Goal: Task Accomplishment & Management: Use online tool/utility

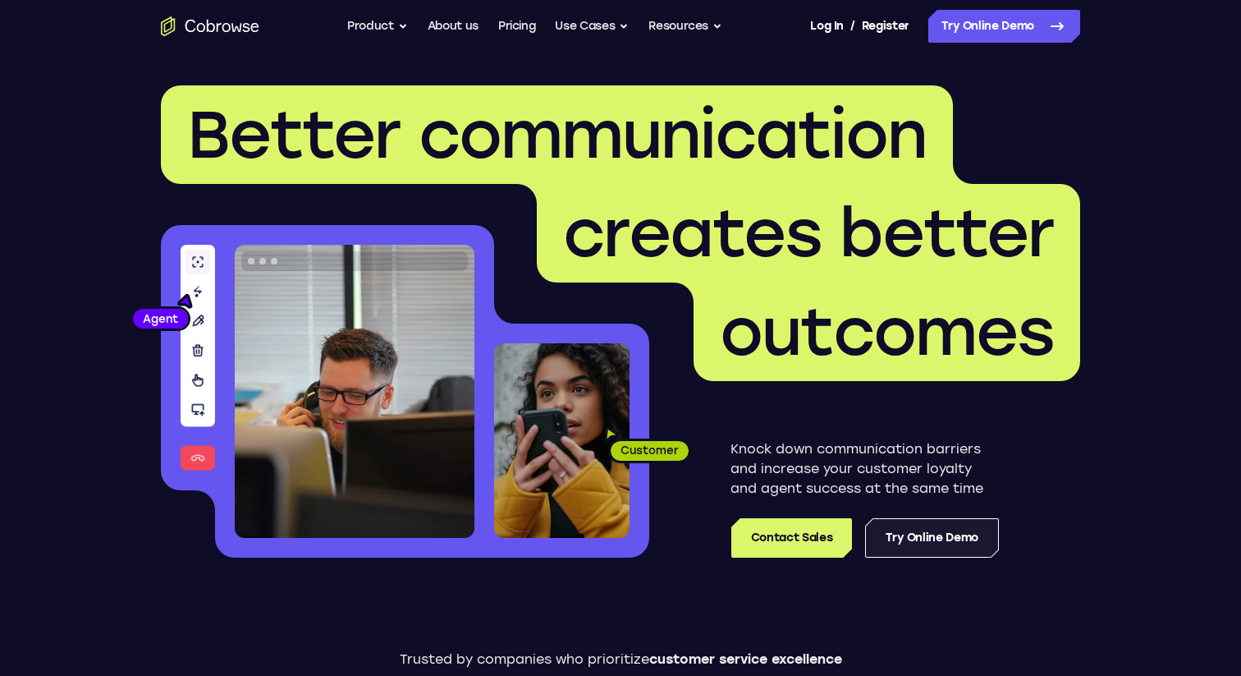
click at [938, 542] on link "Try Online Demo" at bounding box center [932, 537] width 134 height 39
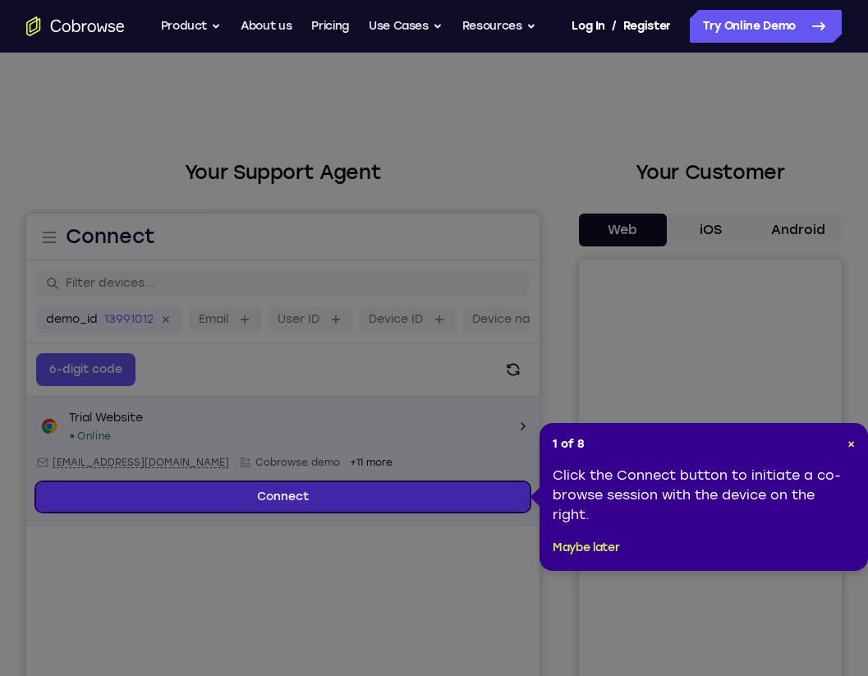
click at [389, 500] on link "Connect" at bounding box center [282, 497] width 493 height 30
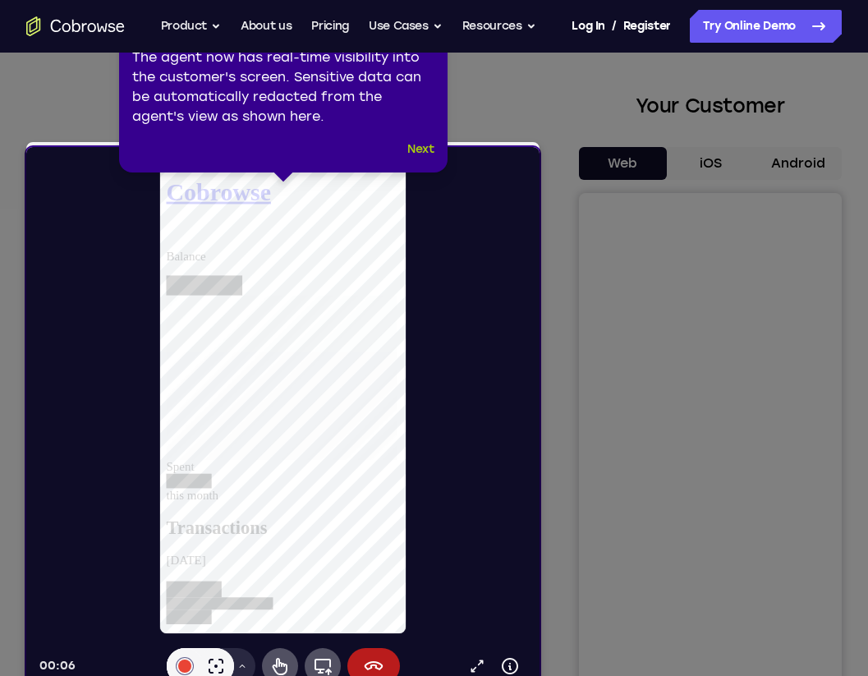
scroll to position [71, 0]
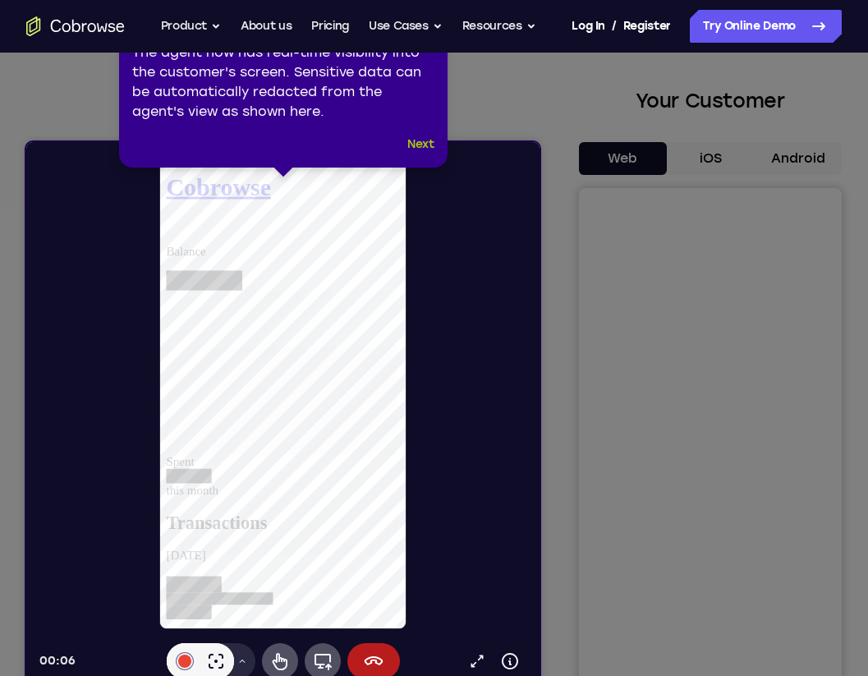
click at [425, 137] on button "Next" at bounding box center [420, 145] width 27 height 20
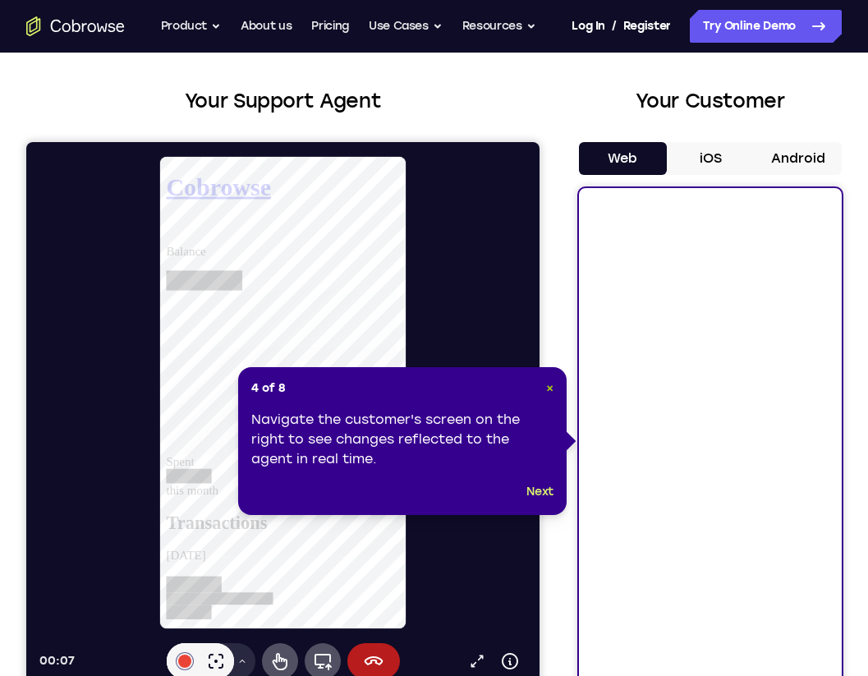
click at [552, 386] on span "×" at bounding box center [549, 388] width 7 height 14
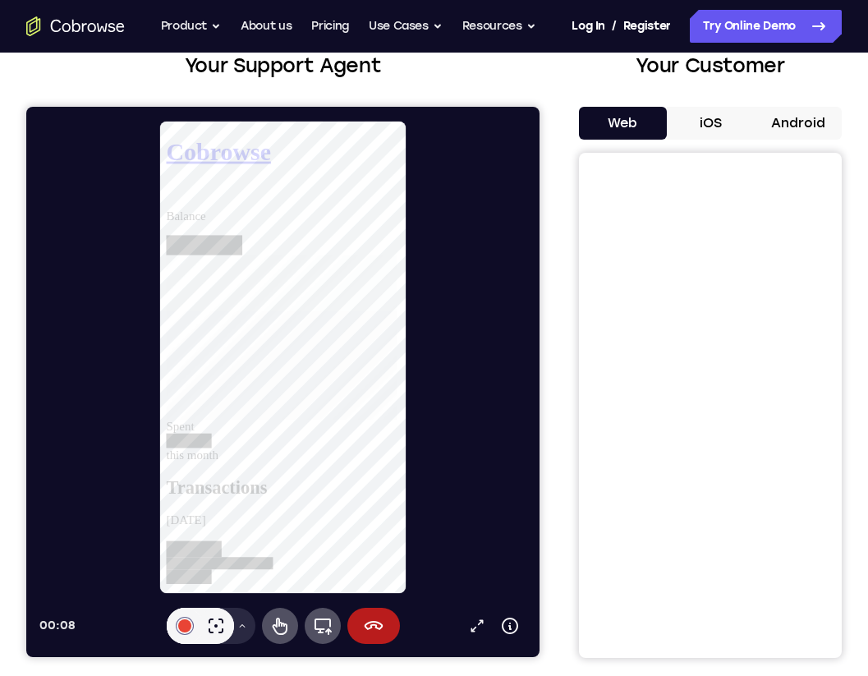
scroll to position [106, 0]
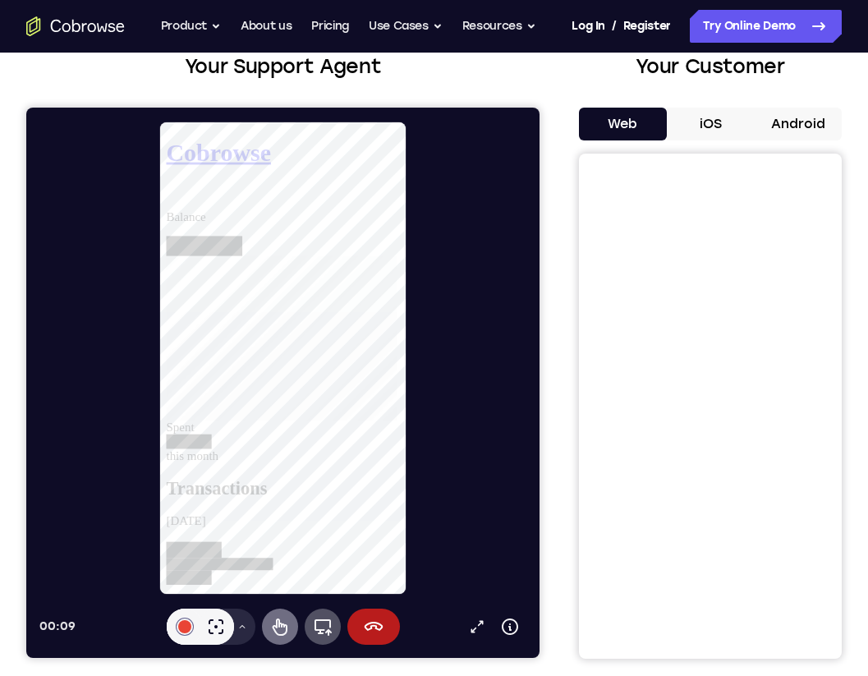
click at [282, 622] on icon at bounding box center [280, 627] width 20 height 20
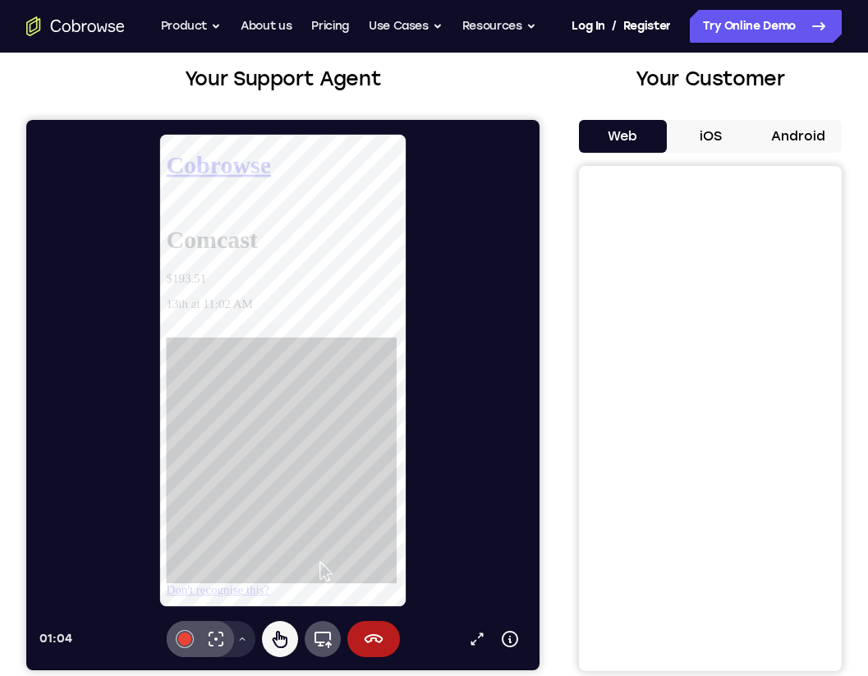
scroll to position [92, 0]
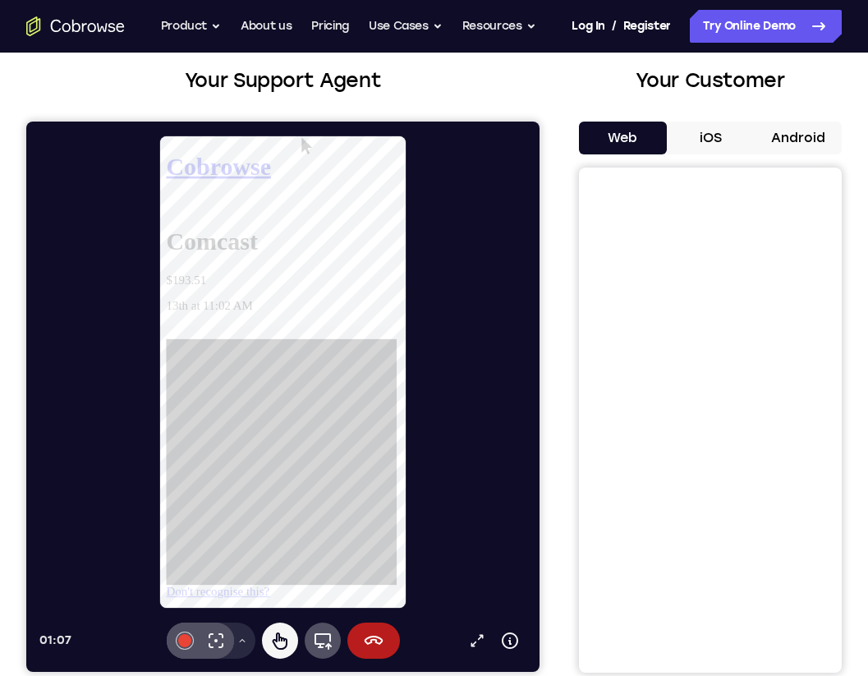
click at [718, 141] on button "iOS" at bounding box center [711, 138] width 88 height 33
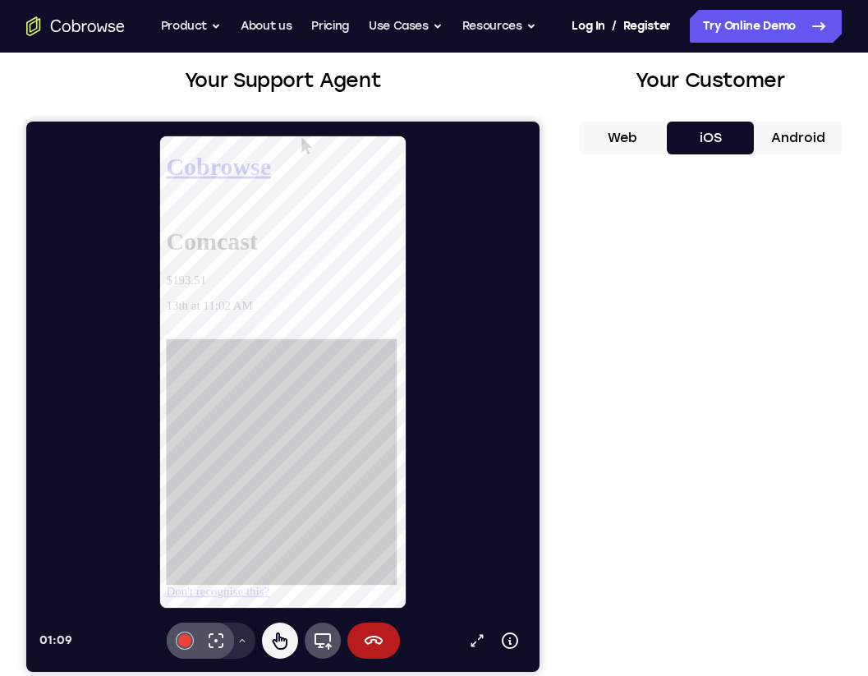
click at [619, 132] on button "Web" at bounding box center [623, 138] width 88 height 33
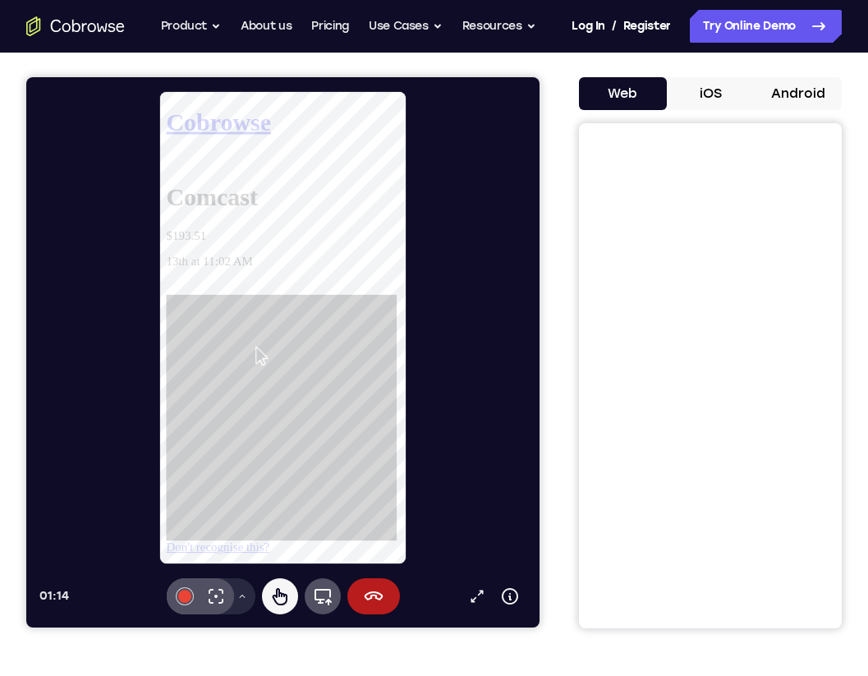
scroll to position [137, 0]
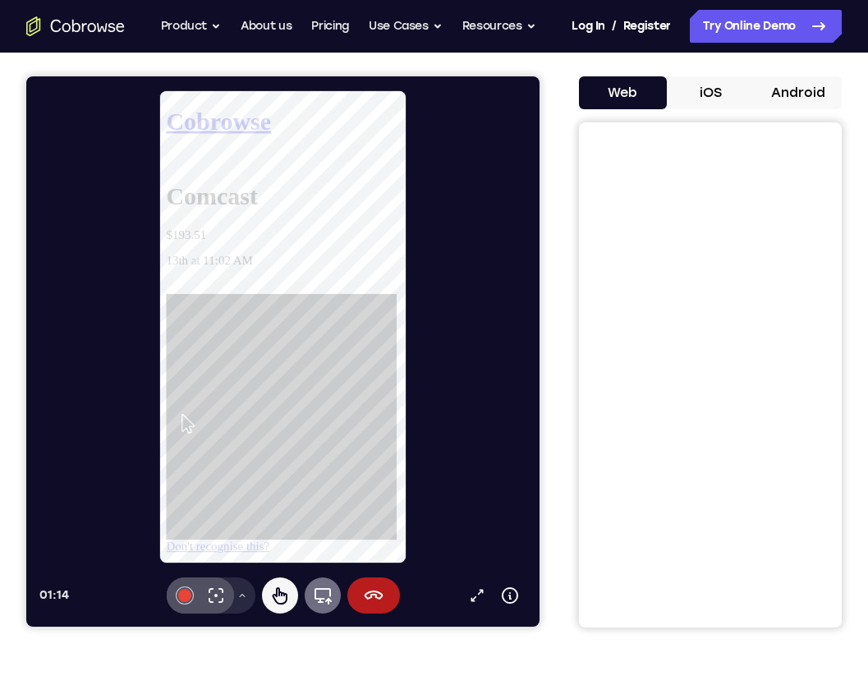
click at [319, 602] on icon at bounding box center [322, 596] width 17 height 16
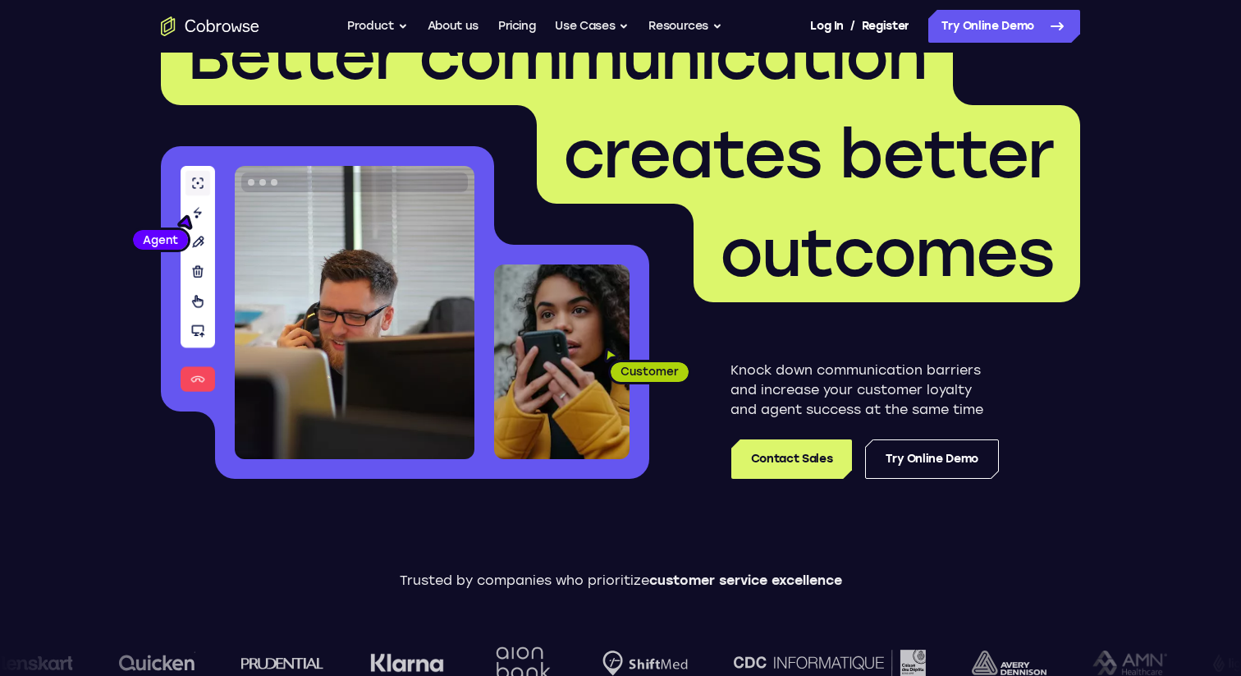
scroll to position [102, 0]
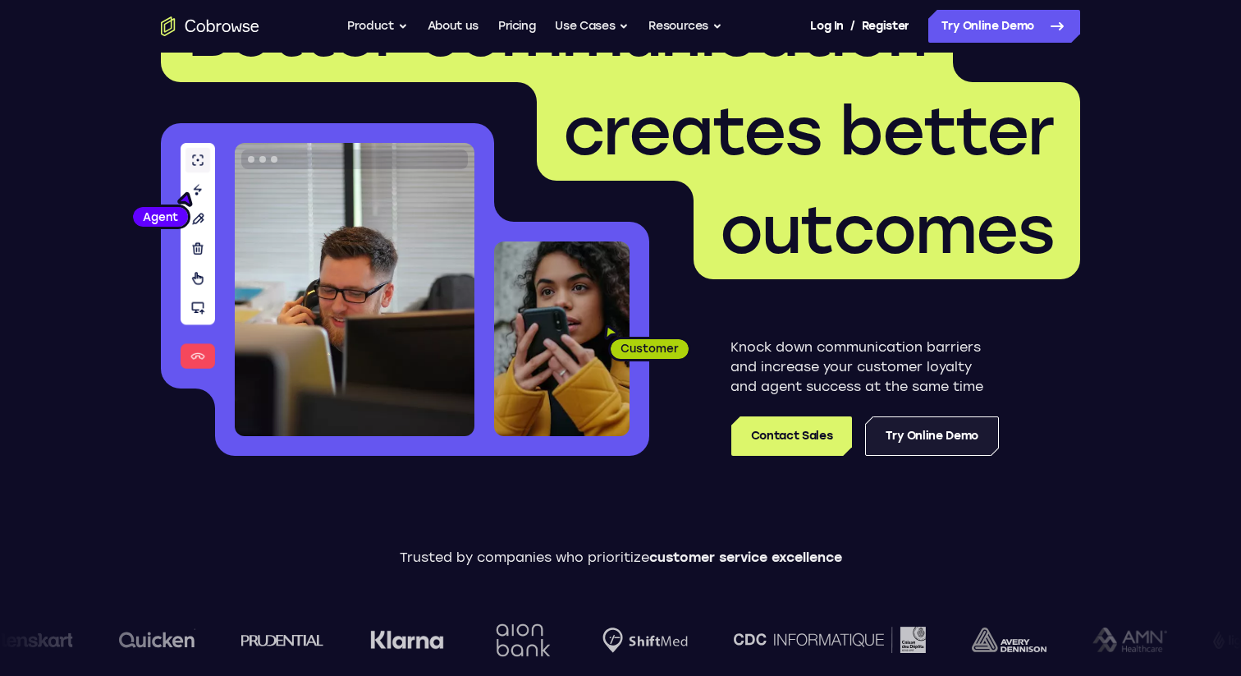
click at [943, 440] on link "Try Online Demo" at bounding box center [932, 435] width 134 height 39
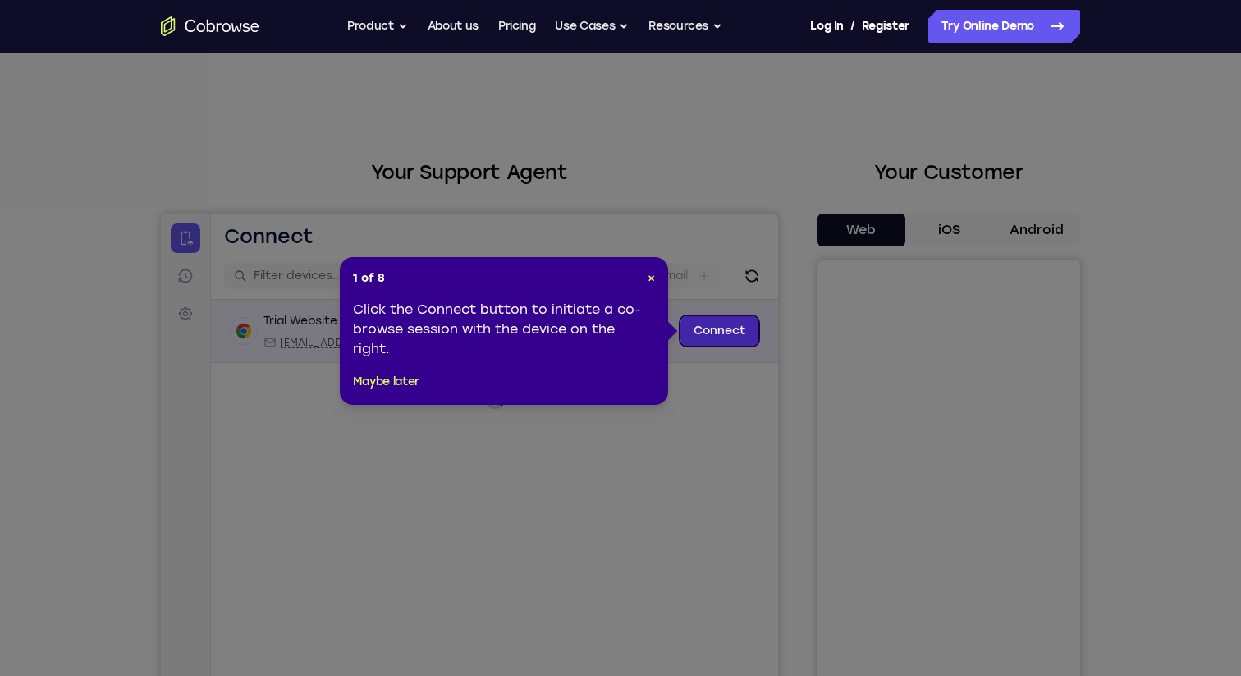
drag, startPoint x: 723, startPoint y: 333, endPoint x: 906, endPoint y: 558, distance: 290.7
click at [723, 333] on link "Connect" at bounding box center [720, 331] width 78 height 30
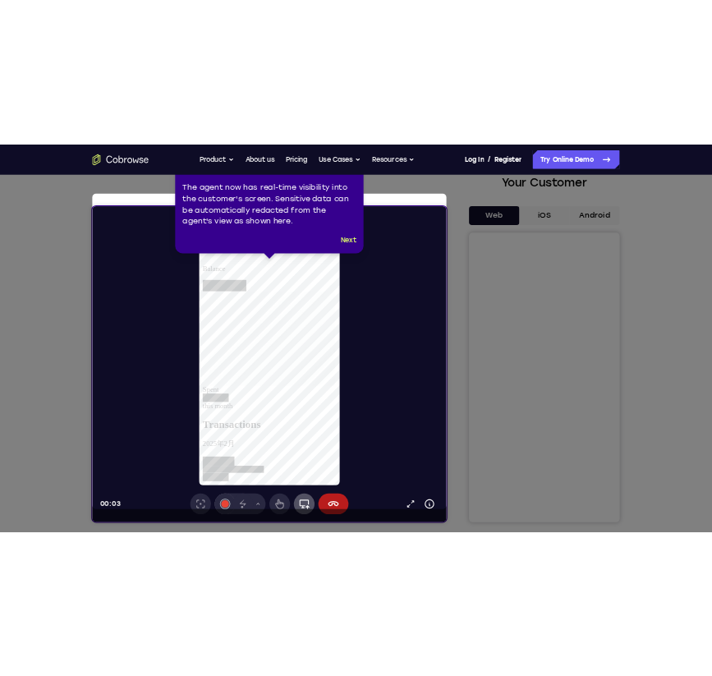
scroll to position [149, 0]
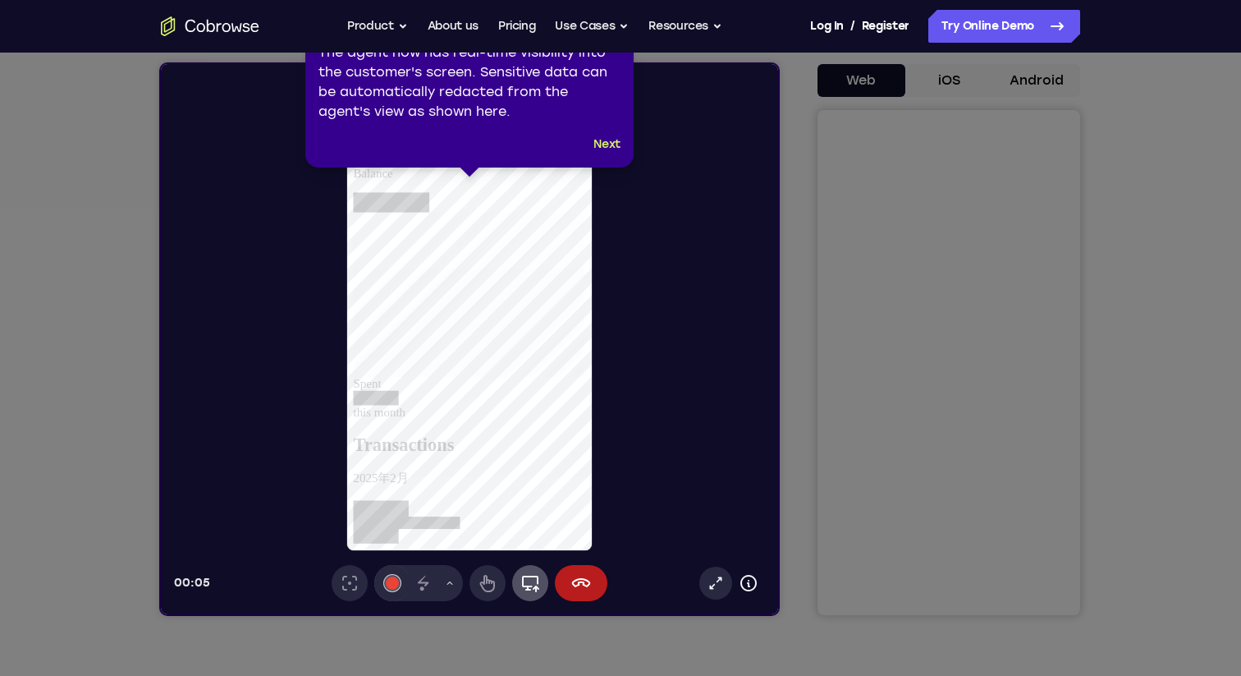
click at [706, 592] on link "Open in a new tab" at bounding box center [716, 583] width 33 height 33
click at [603, 144] on button "Next" at bounding box center [607, 145] width 27 height 20
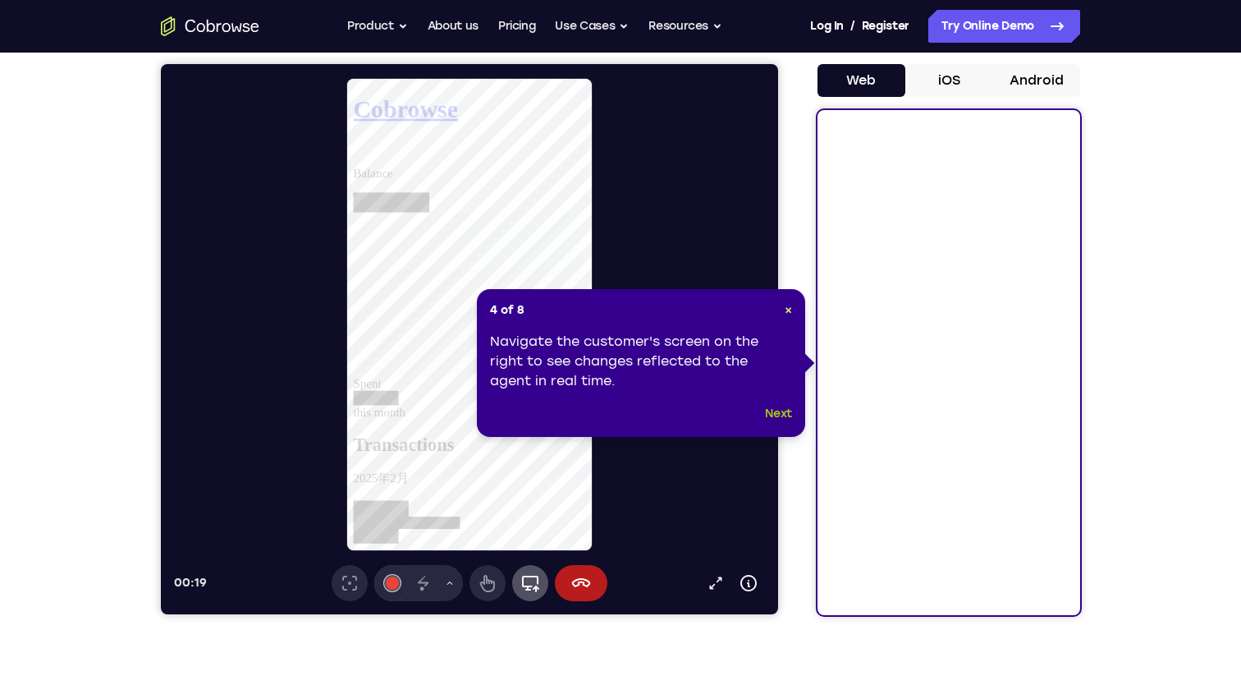
click at [780, 406] on button "Next" at bounding box center [778, 414] width 27 height 20
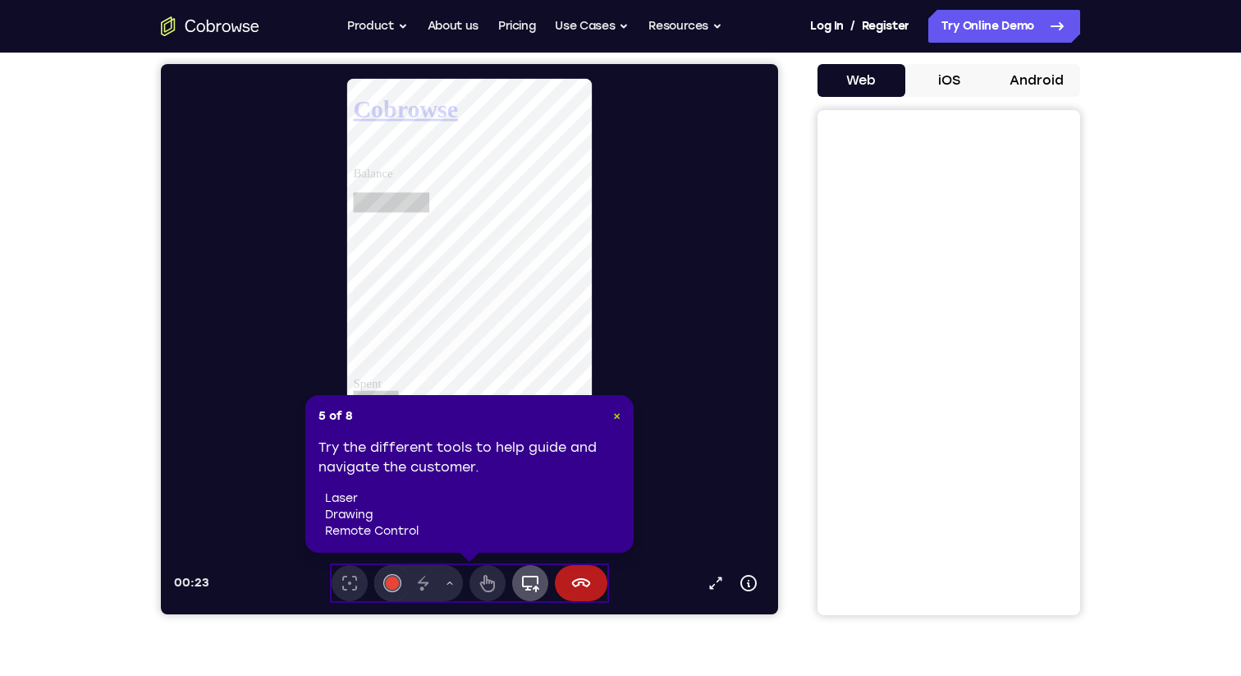
click at [613, 421] on span "×" at bounding box center [616, 416] width 7 height 14
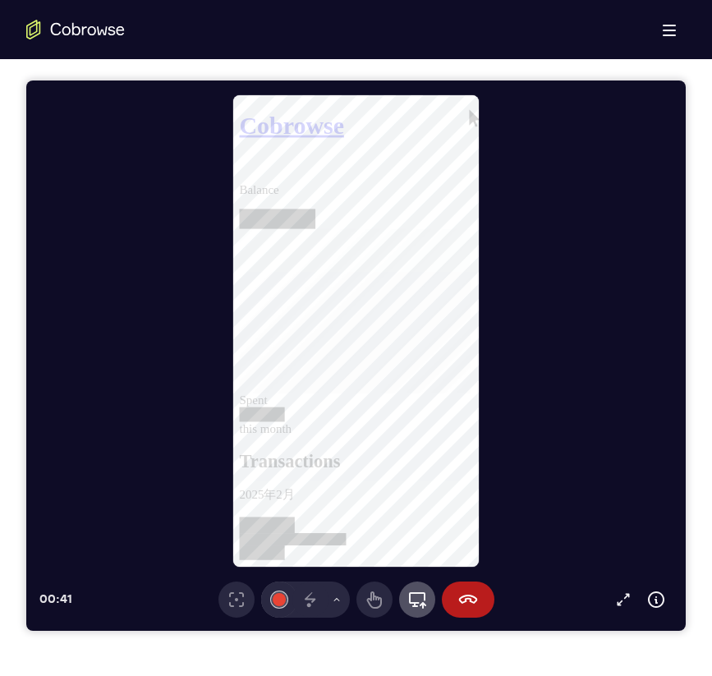
scroll to position [110, 0]
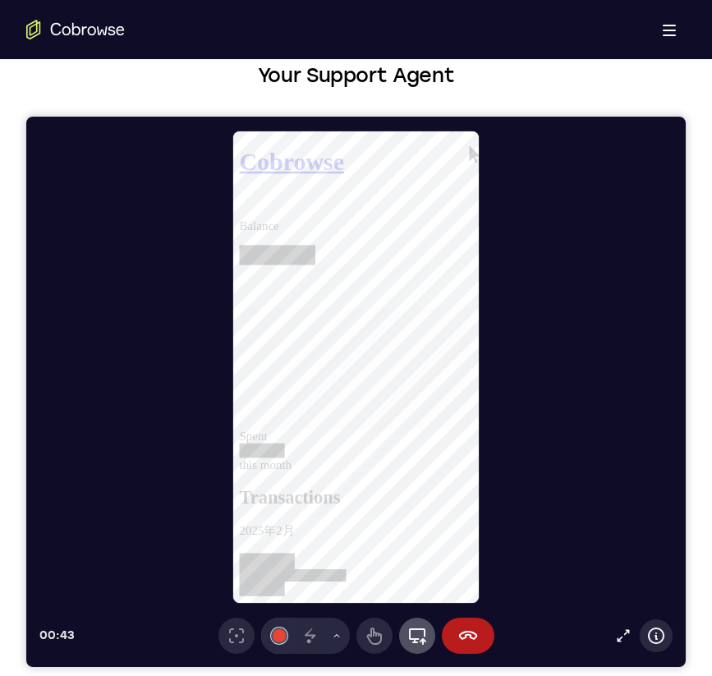
click at [660, 634] on icon at bounding box center [656, 636] width 20 height 20
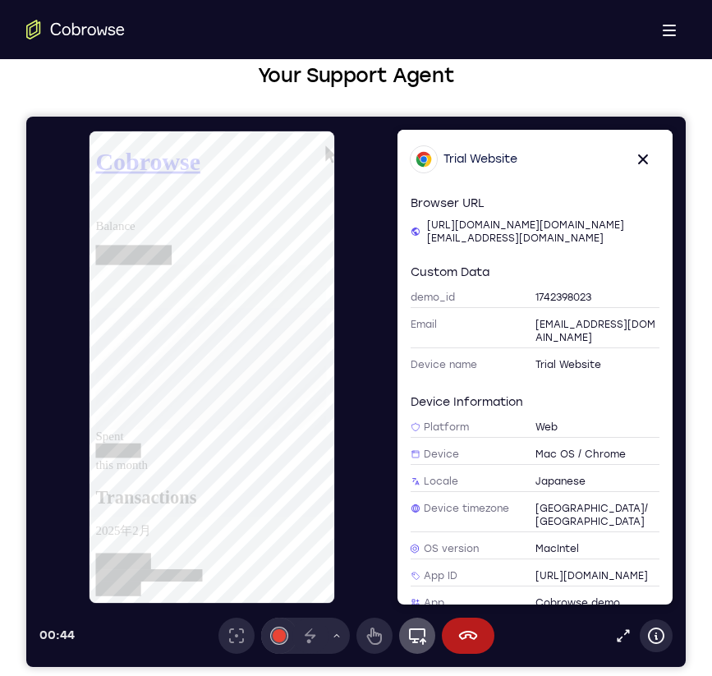
click at [660, 634] on icon at bounding box center [656, 636] width 20 height 20
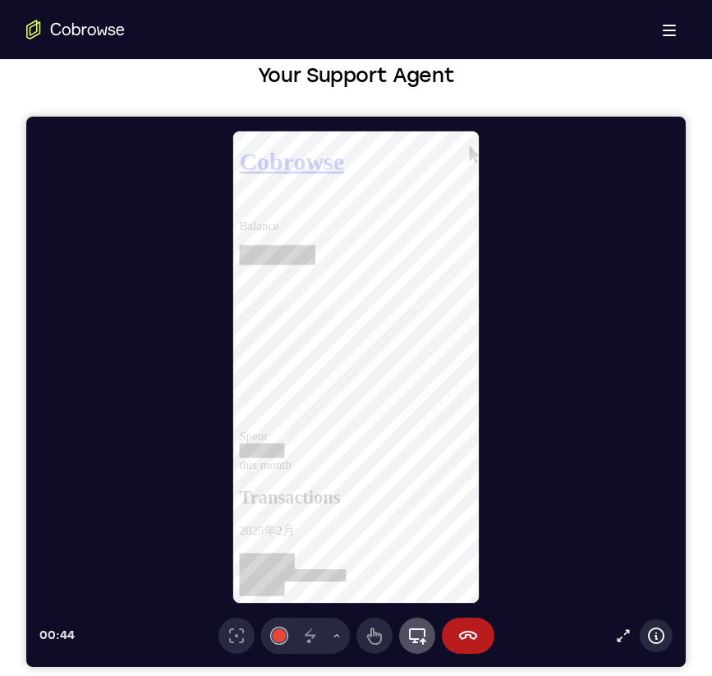
click at [660, 634] on icon at bounding box center [656, 636] width 20 height 20
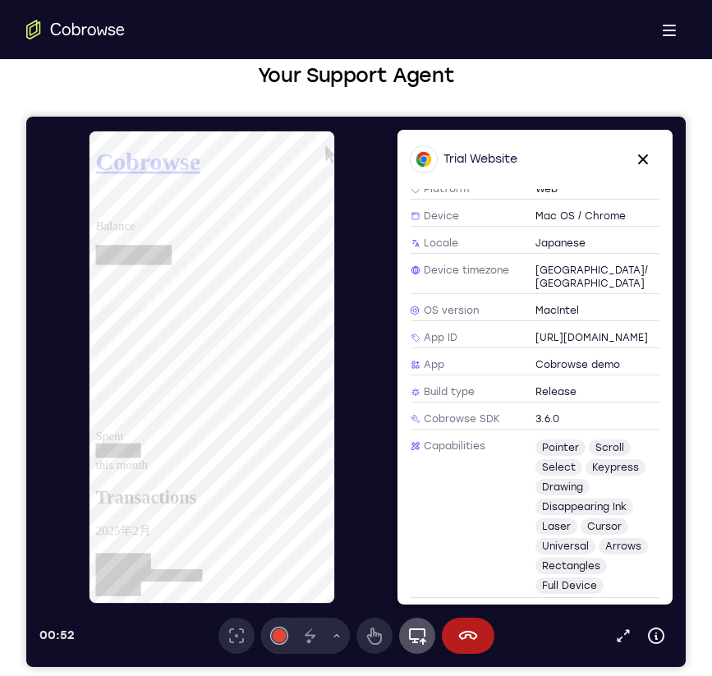
scroll to position [271, 0]
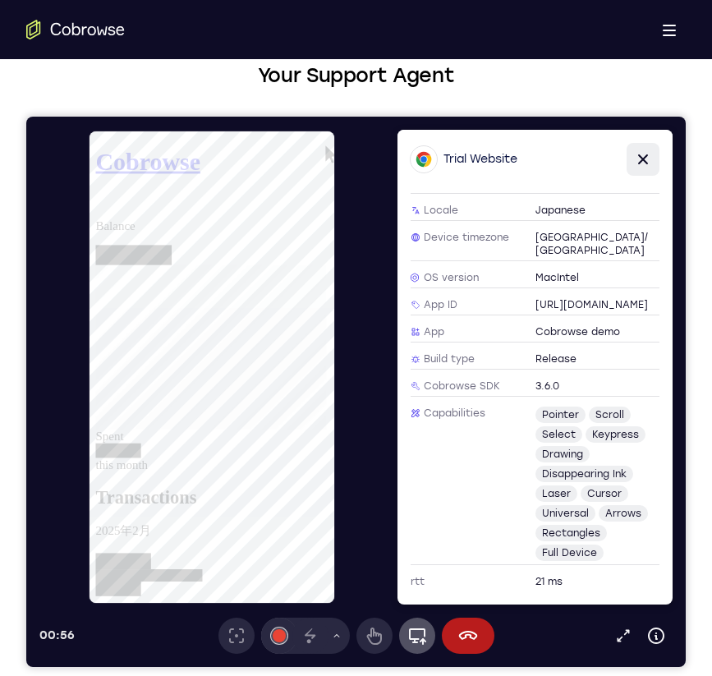
click at [636, 162] on icon at bounding box center [643, 159] width 20 height 20
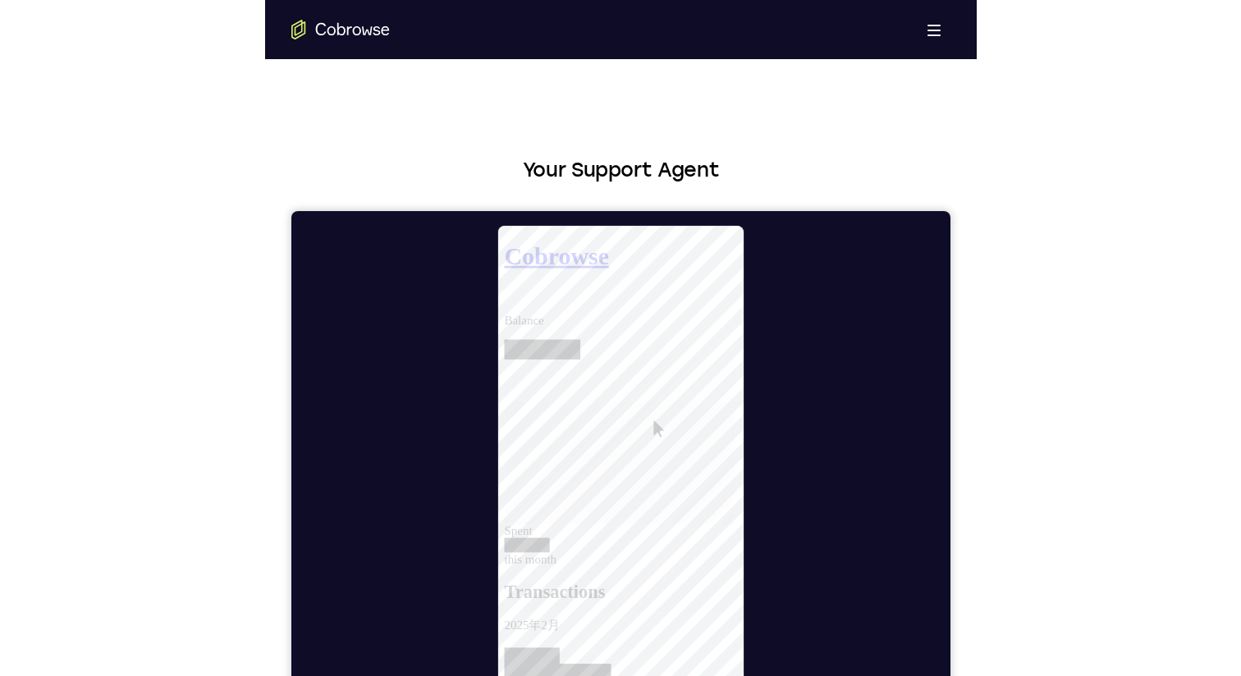
scroll to position [0, 0]
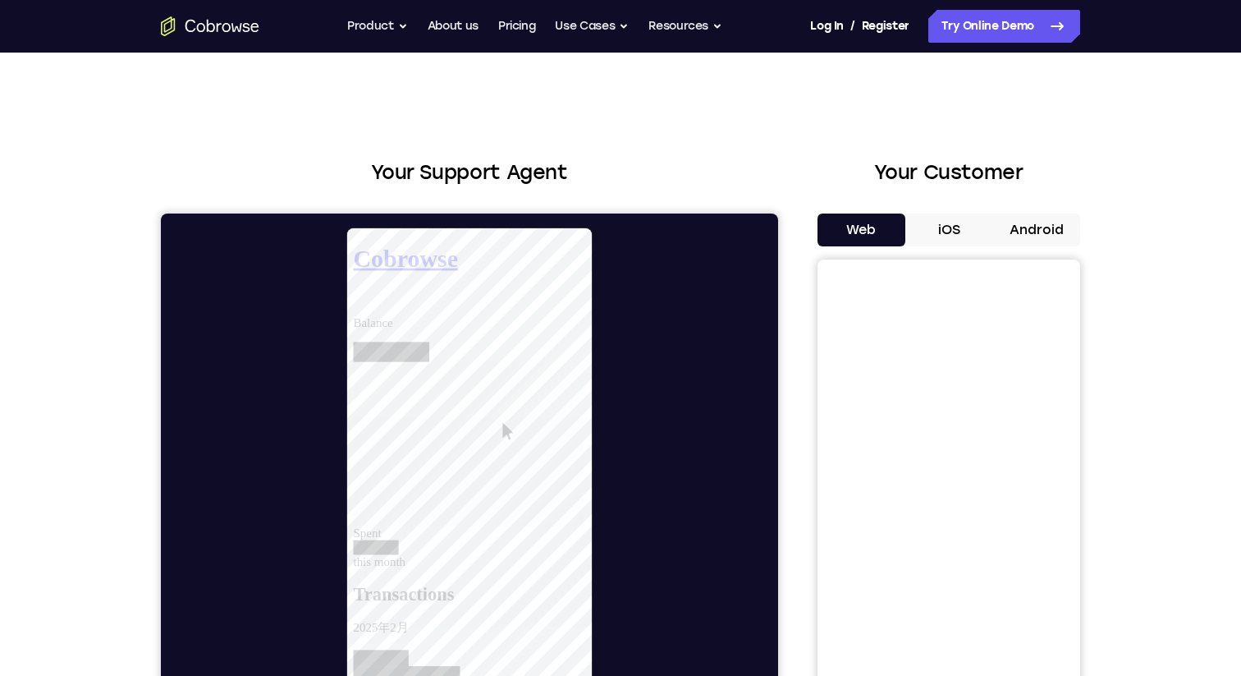
drag, startPoint x: 723, startPoint y: 192, endPoint x: 652, endPoint y: 192, distance: 71.4
click at [704, 192] on div "Your Support Agent" at bounding box center [469, 461] width 617 height 607
click at [824, 32] on link "Log In" at bounding box center [826, 26] width 33 height 33
